Goal: Browse casually

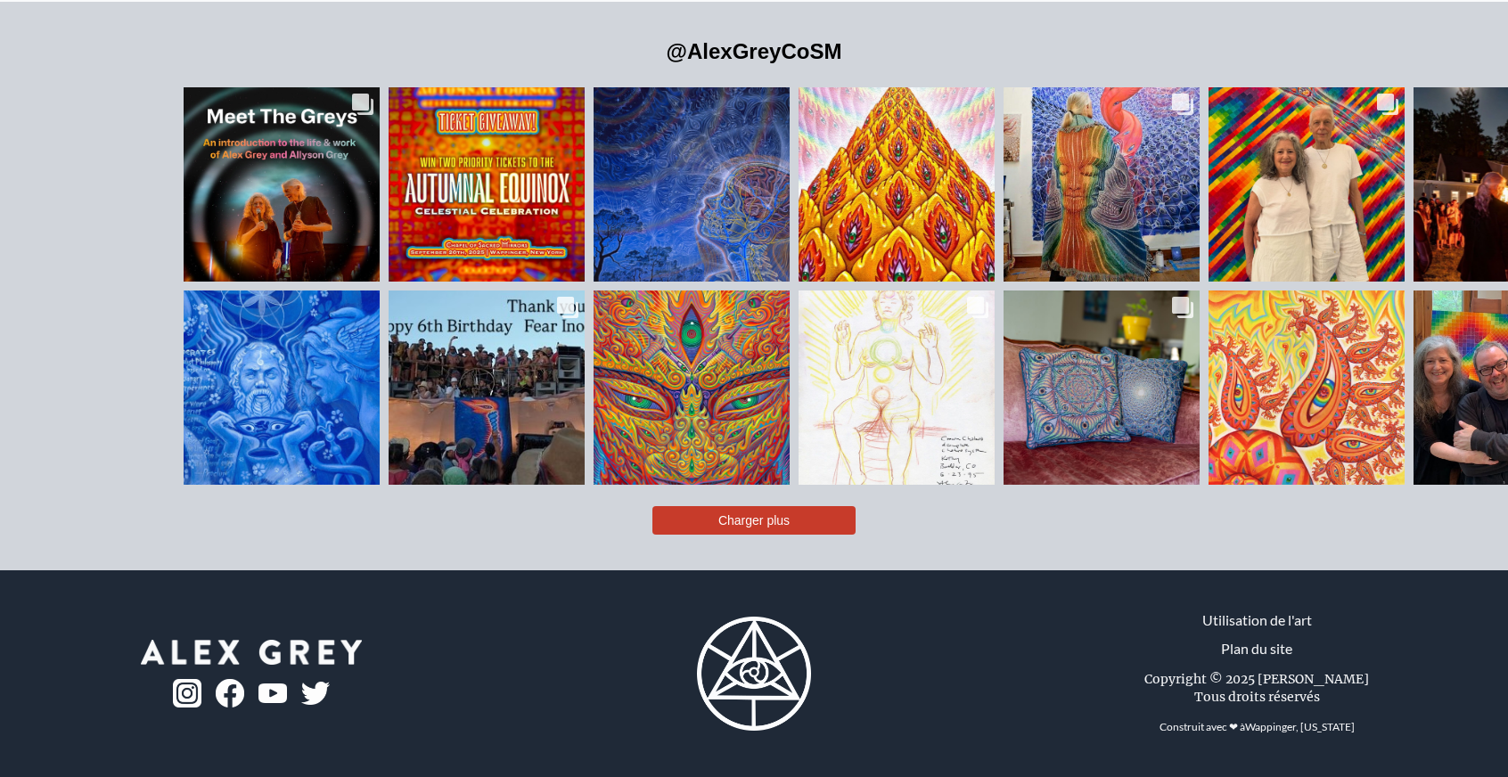
scroll to position [4190, 0]
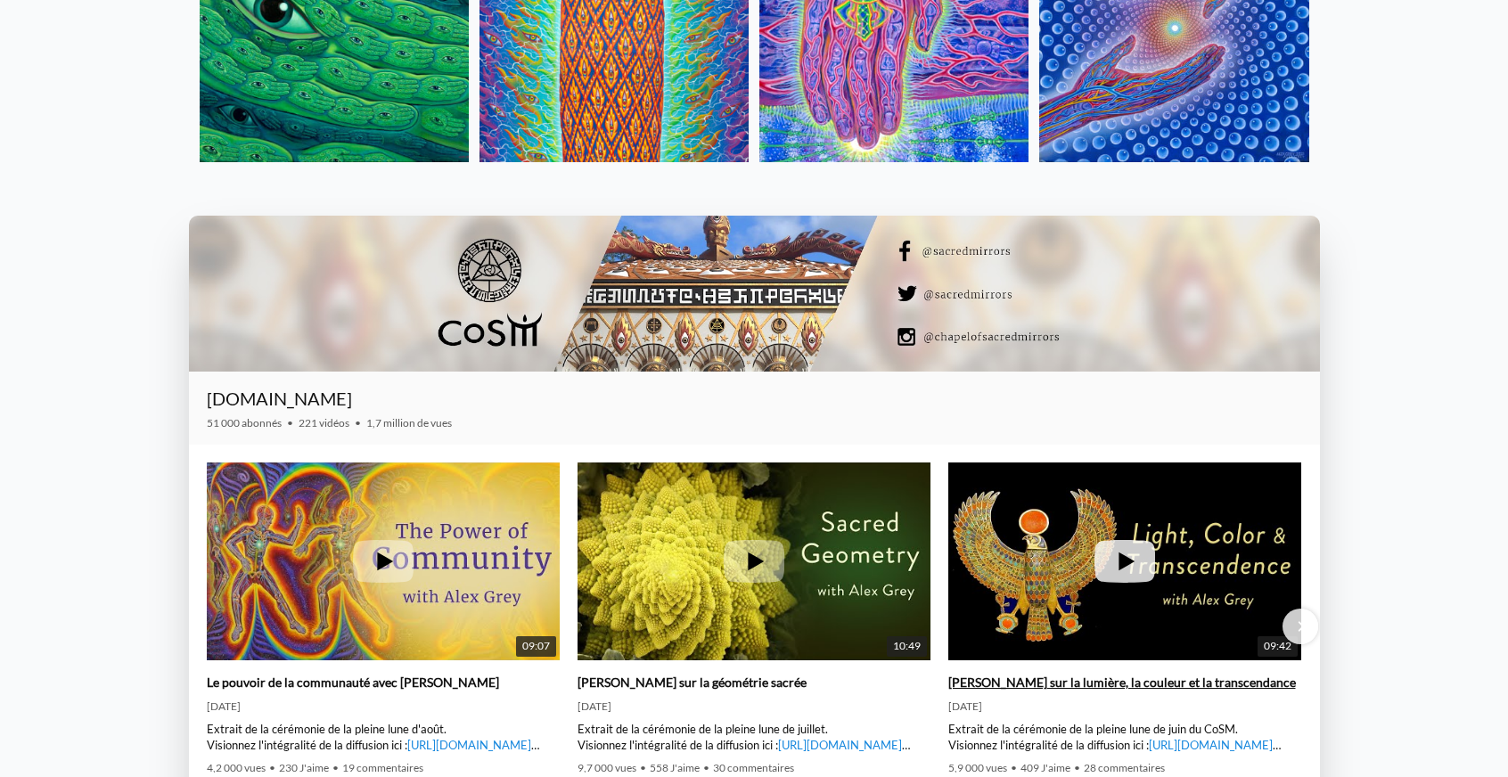
drag, startPoint x: 859, startPoint y: 497, endPoint x: 1196, endPoint y: 657, distance: 373.7
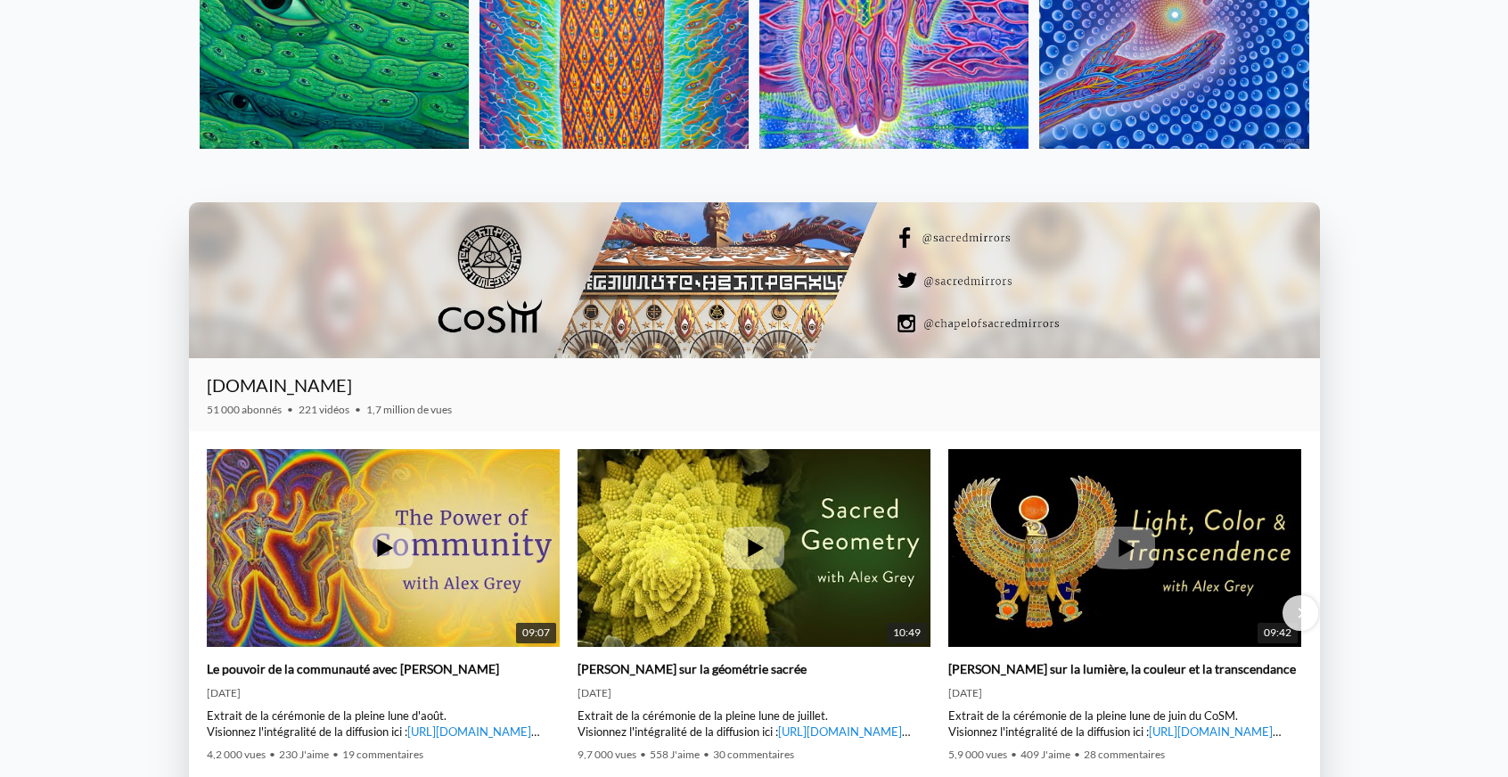
click at [667, 358] on div at bounding box center [754, 280] width 1131 height 156
click at [1104, 358] on div at bounding box center [754, 280] width 1131 height 156
click at [578, 358] on div at bounding box center [754, 280] width 1131 height 156
click at [511, 358] on div at bounding box center [754, 280] width 1131 height 156
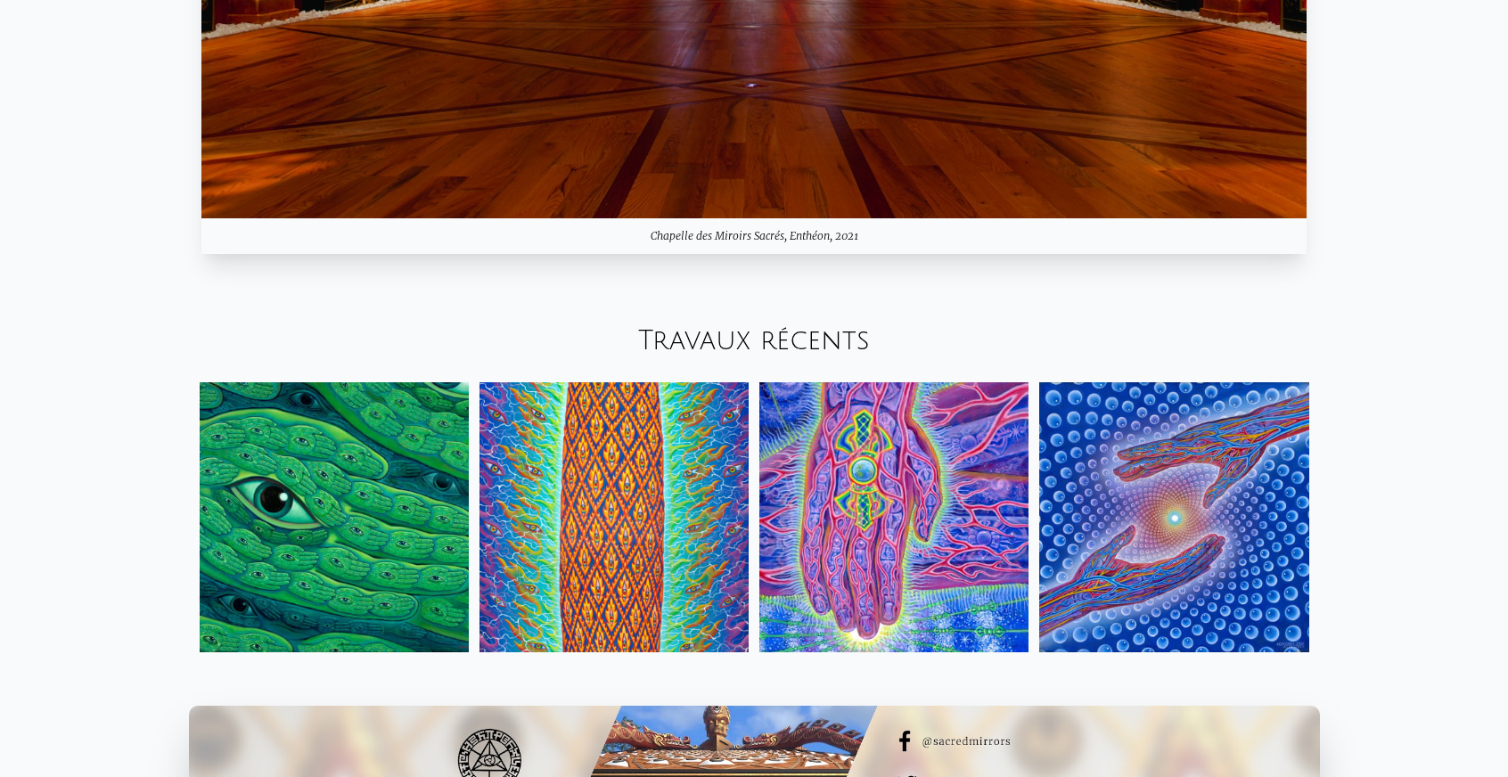
scroll to position [2152, 0]
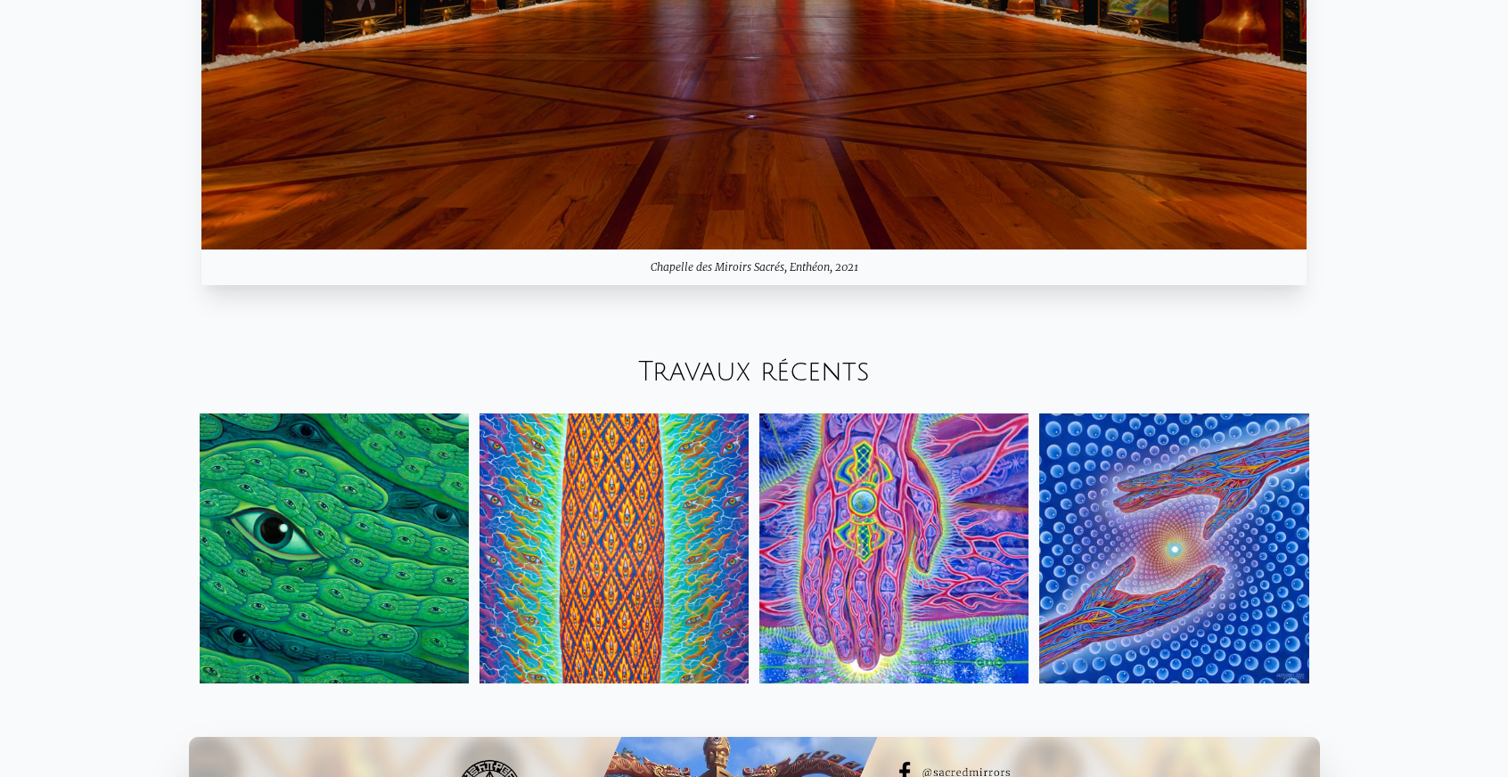
click at [683, 285] on div "Chapelle des Miroirs Sacrés, Enthéon, 2021" at bounding box center [753, 268] width 1105 height 36
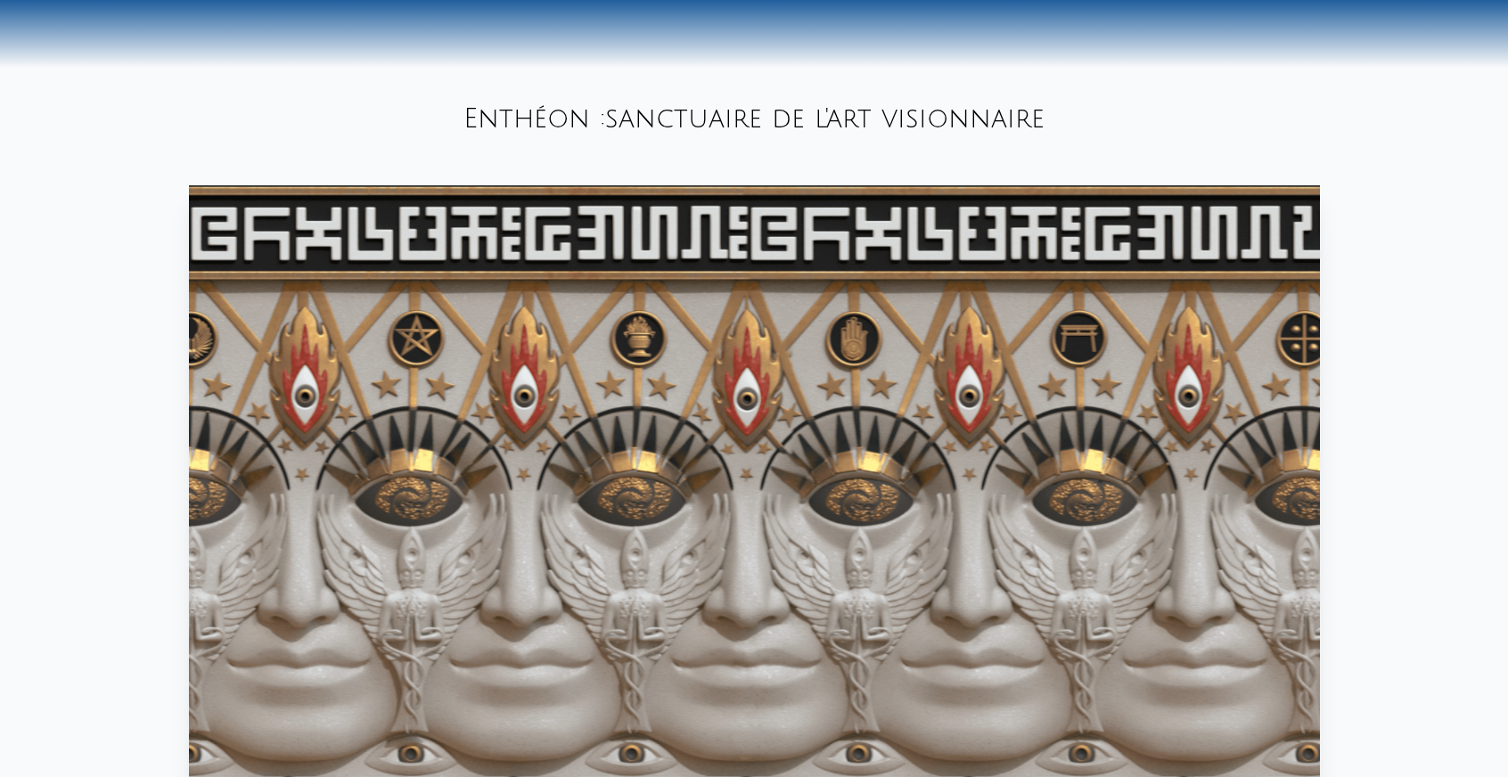
drag, startPoint x: 567, startPoint y: 471, endPoint x: 540, endPoint y: 416, distance: 60.6
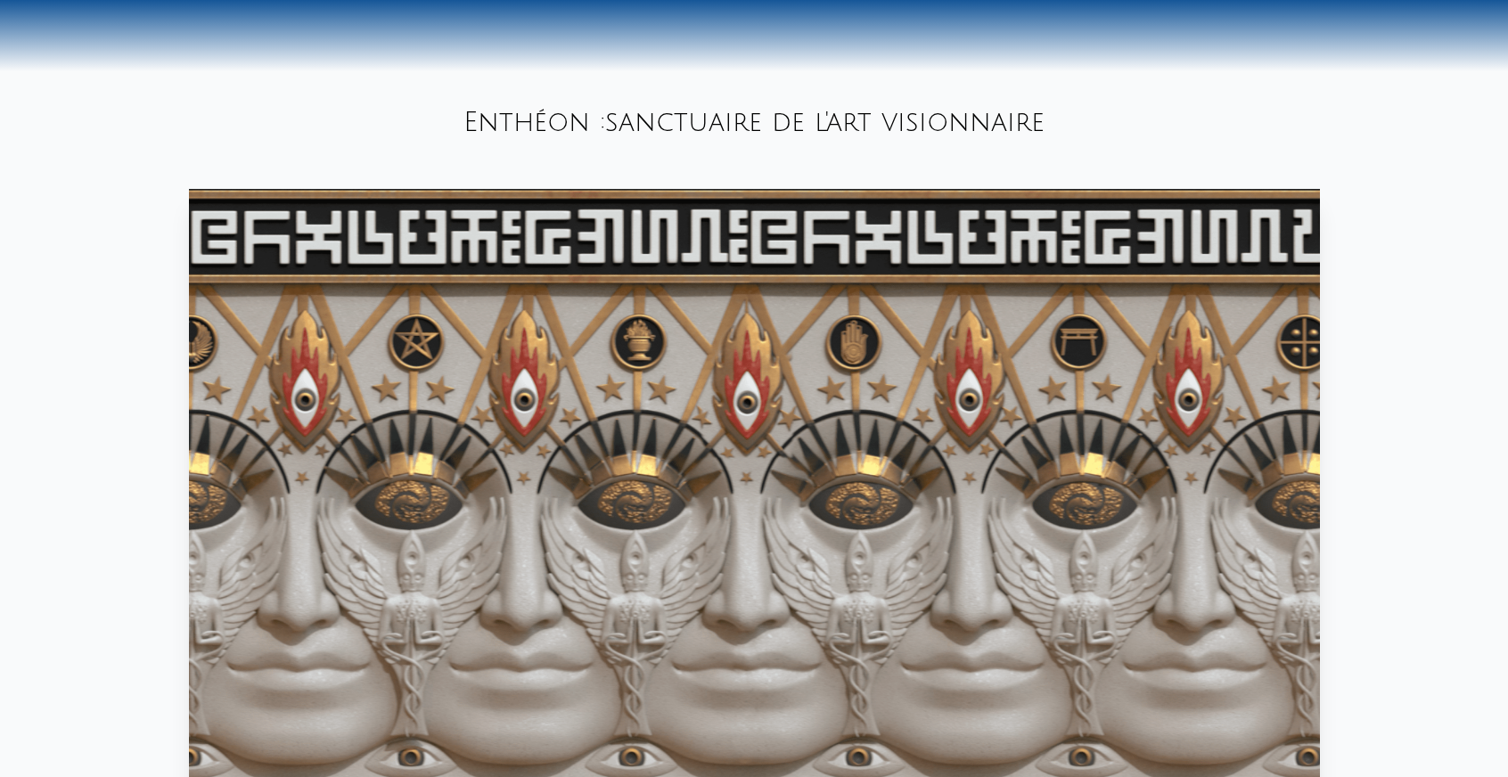
click at [608, 377] on video "Votre navigateur ne prend pas en charge la balise vidéo." at bounding box center [754, 507] width 1131 height 636
